Goal: Task Accomplishment & Management: Complete application form

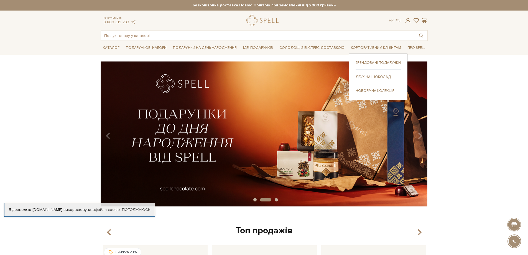
click at [394, 61] on link "Брендовані подарунки" at bounding box center [377, 62] width 45 height 5
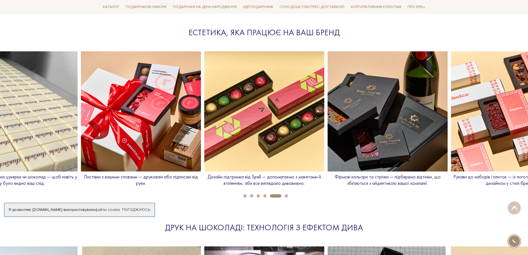
scroll to position [609, 0]
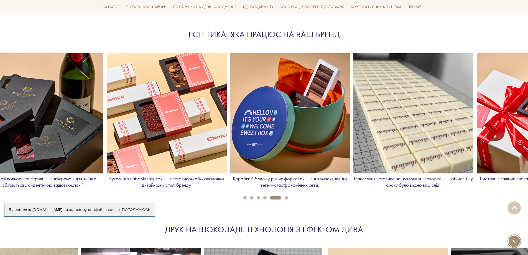
drag, startPoint x: 476, startPoint y: 148, endPoint x: 132, endPoint y: 145, distance: 344.0
click at [132, 145] on img at bounding box center [167, 113] width 120 height 120
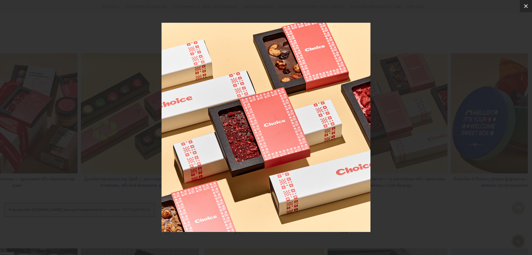
click at [527, 5] on icon at bounding box center [525, 6] width 7 height 7
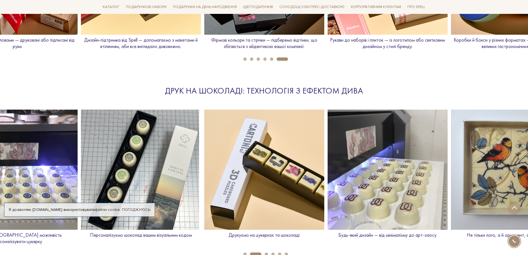
scroll to position [582, 0]
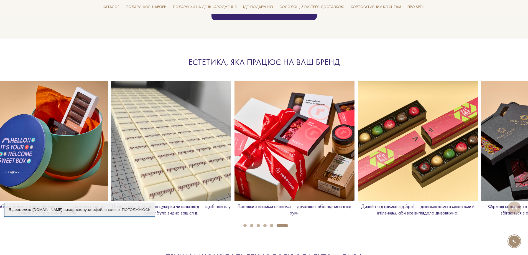
drag, startPoint x: 461, startPoint y: 154, endPoint x: 35, endPoint y: 127, distance: 427.1
click at [35, 127] on img at bounding box center [48, 141] width 120 height 120
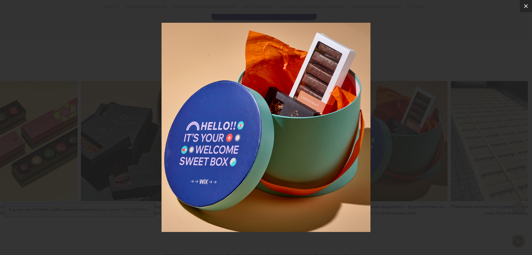
click at [527, 4] on button at bounding box center [526, 6] width 12 height 12
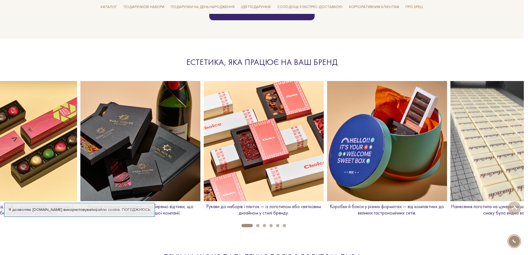
scroll to position [0, 863]
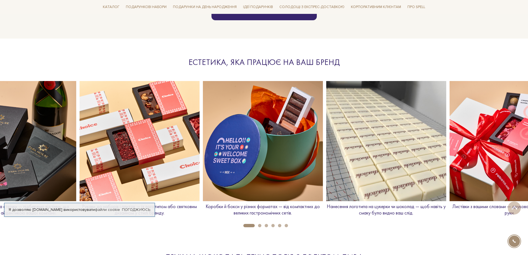
drag, startPoint x: 477, startPoint y: 168, endPoint x: 74, endPoint y: 138, distance: 404.3
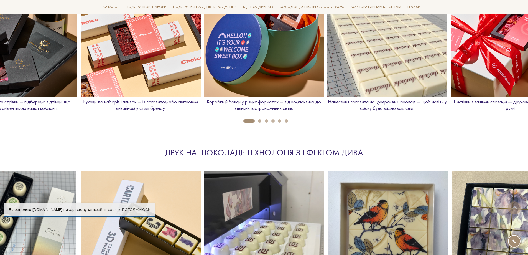
scroll to position [582, 0]
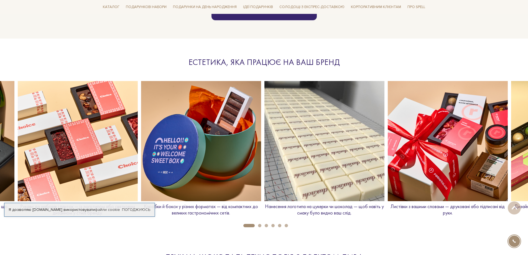
drag, startPoint x: 499, startPoint y: 165, endPoint x: 447, endPoint y: 150, distance: 54.4
click at [447, 150] on img at bounding box center [447, 141] width 120 height 120
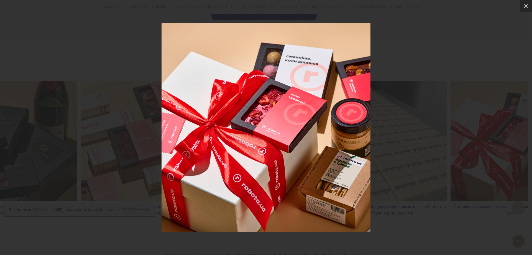
drag, startPoint x: 117, startPoint y: 54, endPoint x: 121, endPoint y: 61, distance: 8.6
click at [117, 54] on div at bounding box center [266, 127] width 532 height 255
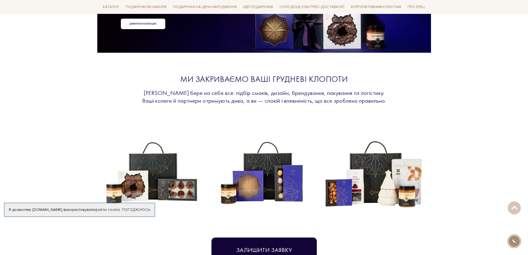
scroll to position [138, 0]
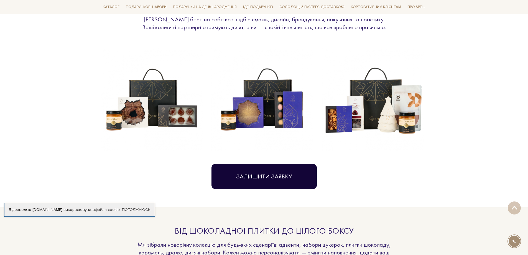
click at [272, 181] on button "Залишити заявку" at bounding box center [263, 176] width 105 height 25
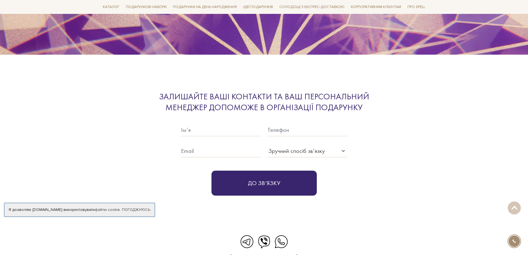
scroll to position [1731, 0]
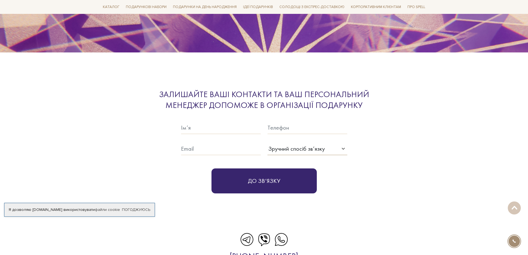
click at [310, 144] on div "Зручний спосіб зв’язку" at bounding box center [296, 148] width 56 height 9
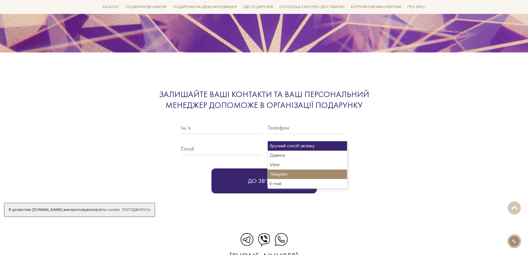
click at [305, 173] on div "Telegram" at bounding box center [307, 173] width 79 height 9
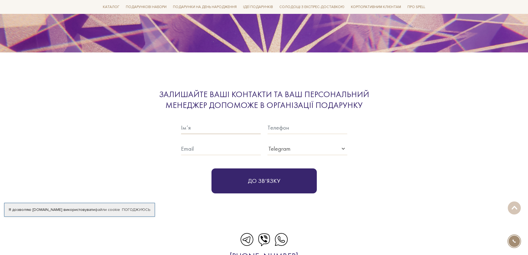
click at [215, 121] on input "text" at bounding box center [221, 127] width 80 height 13
type input "Вікторія Максименко"
type input "0637699073"
type input "viktoriia_sport17@ukr.net"
drag, startPoint x: 238, startPoint y: 113, endPoint x: 200, endPoint y: 116, distance: 38.6
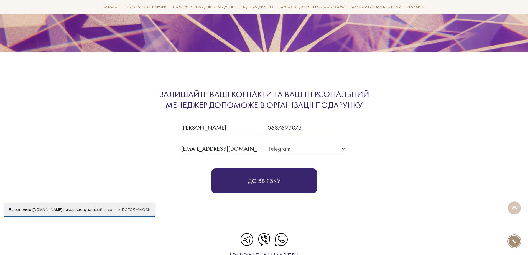
click at [200, 121] on input "Вікторія Максименко" at bounding box center [221, 127] width 80 height 13
type input "Вікторія"
drag, startPoint x: 399, startPoint y: 187, endPoint x: 394, endPoint y: 186, distance: 5.0
click at [399, 187] on section "Залишайте ваші контакти та ваш персональний менеджер допоможе в організації под…" at bounding box center [264, 141] width 528 height 141
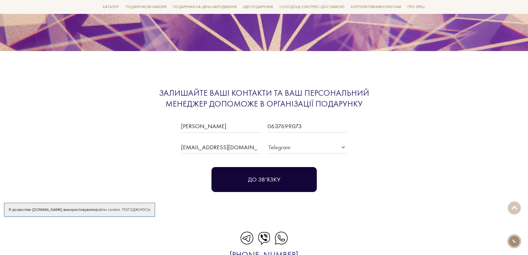
scroll to position [1731, 0]
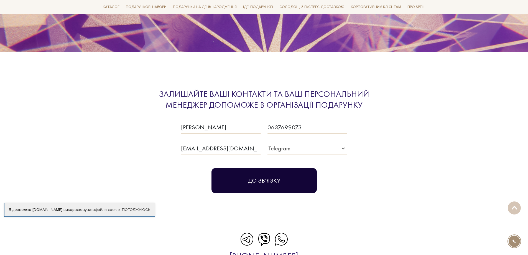
click at [258, 171] on button "До зв‘язку" at bounding box center [263, 180] width 105 height 25
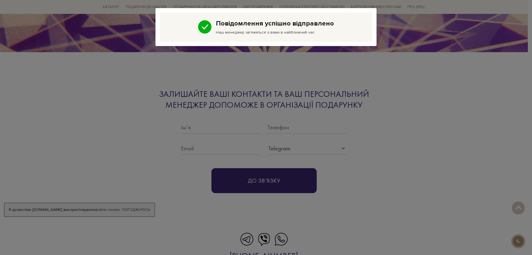
click at [156, 141] on div "Повідомлення успішно відправлено Наш менеджер зв'яжеться з вами в найближчий час" at bounding box center [266, 127] width 532 height 255
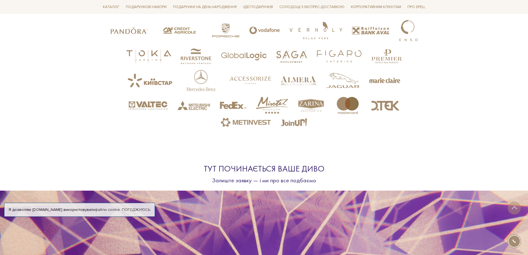
scroll to position [1426, 0]
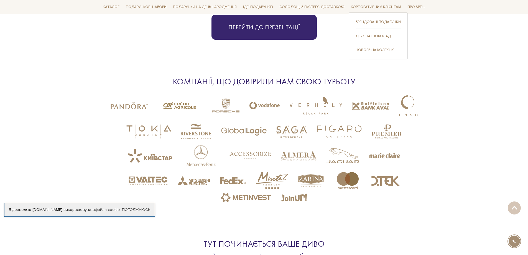
click at [377, 48] on link "Новорічна колекція" at bounding box center [377, 49] width 45 height 5
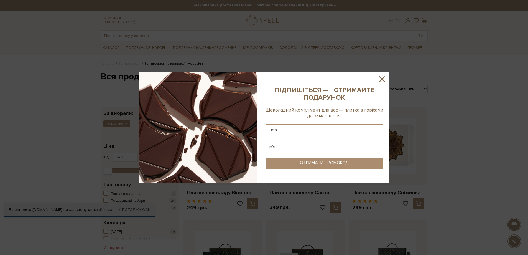
click at [380, 80] on icon at bounding box center [381, 78] width 9 height 9
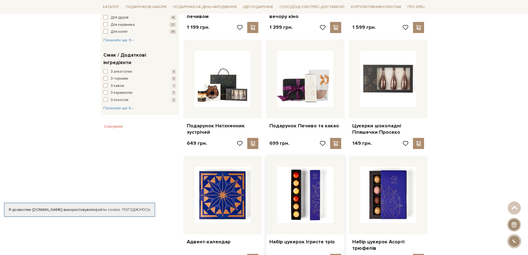
scroll to position [332, 0]
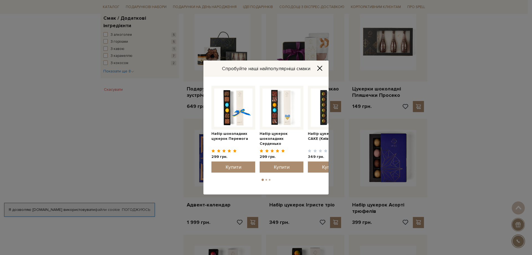
drag, startPoint x: 319, startPoint y: 109, endPoint x: 194, endPoint y: 106, distance: 125.5
click at [194, 106] on div "Спробуйте наші найпопулярніші смаки Набір цукерок шоколадних Серденько 299 грн." at bounding box center [266, 127] width 532 height 255
click at [320, 65] on icon "Close" at bounding box center [320, 68] width 6 height 6
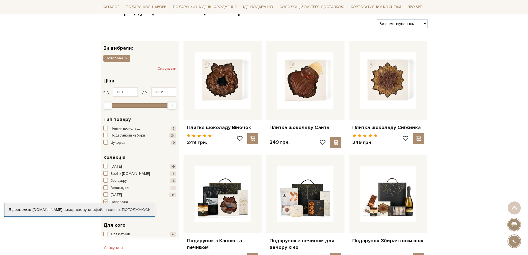
scroll to position [0, 0]
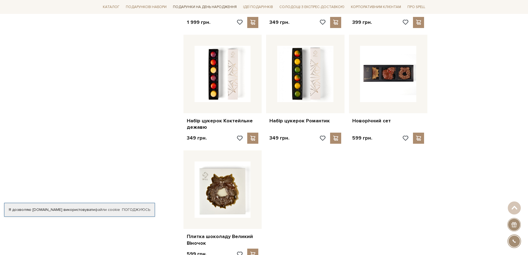
scroll to position [554, 0]
